Goal: Information Seeking & Learning: Learn about a topic

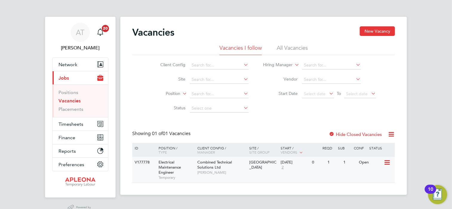
click at [388, 160] on icon at bounding box center [387, 162] width 6 height 7
click at [368, 175] on li "View Details" at bounding box center [372, 176] width 35 height 8
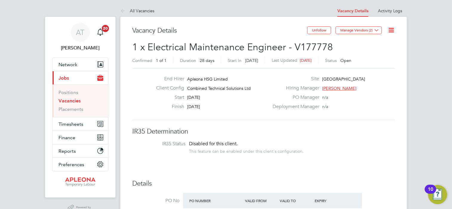
click at [393, 32] on icon at bounding box center [391, 29] width 7 height 7
click at [380, 50] on li "Update Status" at bounding box center [377, 52] width 35 height 8
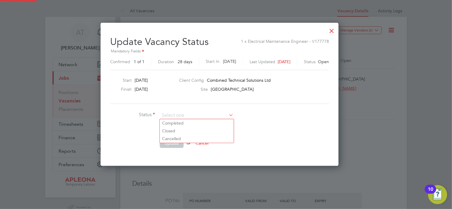
scroll to position [142, 251]
click at [324, 87] on div "Site White City Place" at bounding box center [255, 90] width 152 height 9
click at [337, 31] on div at bounding box center [332, 29] width 11 height 11
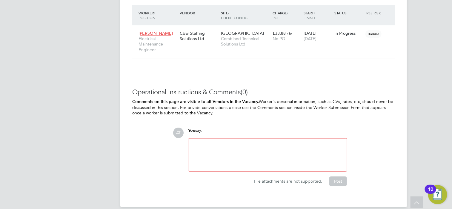
scroll to position [552, 0]
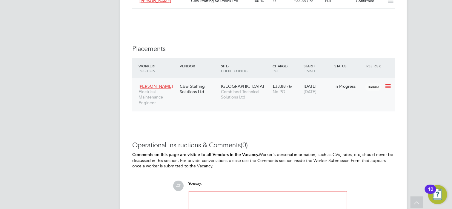
click at [387, 84] on icon at bounding box center [388, 86] width 6 height 7
click at [357, 122] on li "Start" at bounding box center [370, 123] width 42 height 8
click at [235, 88] on span "[GEOGRAPHIC_DATA]" at bounding box center [242, 86] width 43 height 5
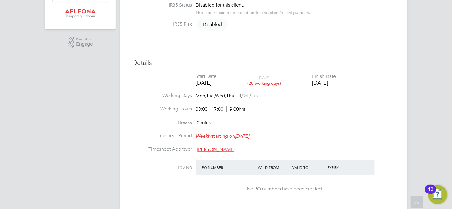
scroll to position [179, 0]
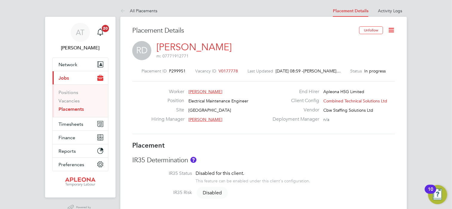
click at [393, 30] on icon at bounding box center [391, 29] width 7 height 7
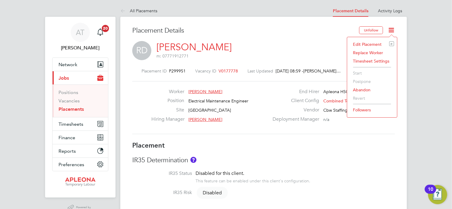
click at [393, 30] on icon at bounding box center [391, 29] width 7 height 7
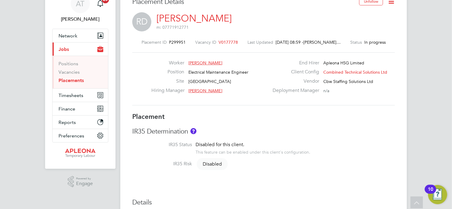
scroll to position [0, 0]
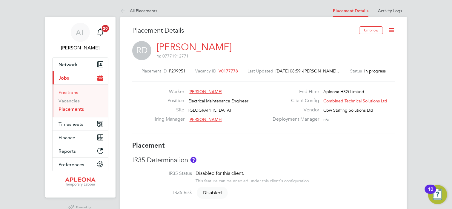
click at [71, 91] on link "Positions" at bounding box center [69, 92] width 20 height 6
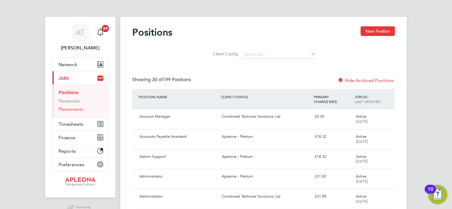
click at [67, 108] on link "Placements" at bounding box center [71, 109] width 25 height 6
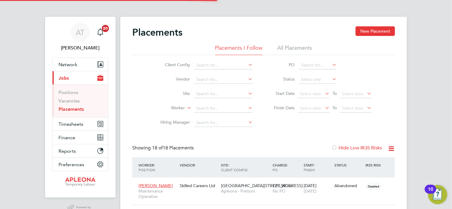
scroll to position [22, 42]
click at [74, 100] on link "Vacancies" at bounding box center [69, 101] width 21 height 6
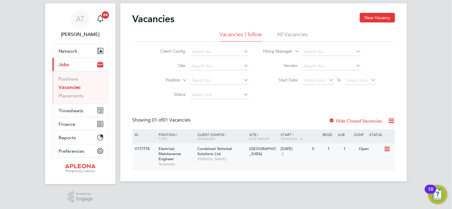
click at [164, 154] on span "Electrical Maintenance Engineer" at bounding box center [170, 153] width 22 height 15
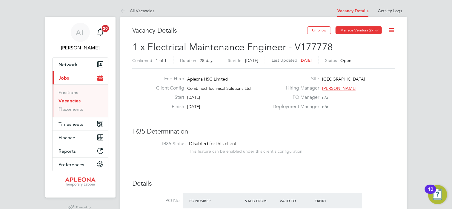
click at [381, 30] on button "Manage Vendors (2)" at bounding box center [359, 30] width 46 height 8
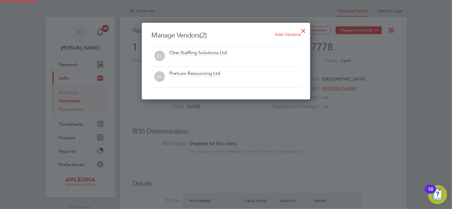
scroll to position [76, 169]
click at [381, 30] on div at bounding box center [226, 104] width 452 height 209
click at [300, 30] on div at bounding box center [303, 29] width 11 height 11
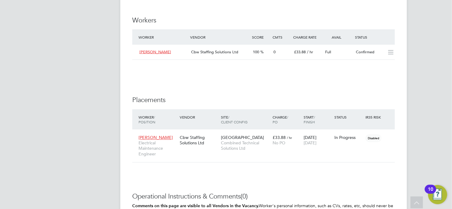
scroll to position [448, 0]
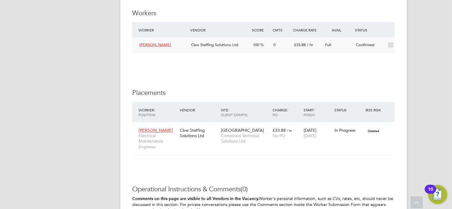
click at [391, 43] on icon at bounding box center [390, 45] width 7 height 5
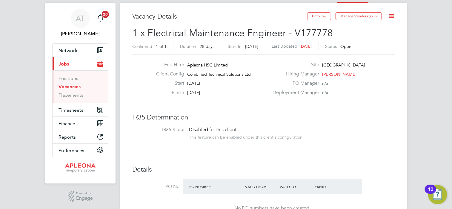
scroll to position [0, 0]
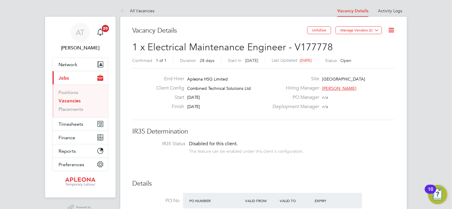
click at [71, 100] on link "Vacancies" at bounding box center [70, 101] width 22 height 6
